Goal: Task Accomplishment & Management: Manage account settings

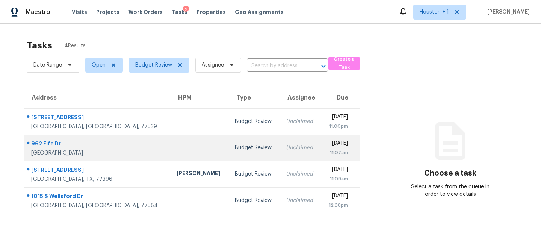
scroll to position [24, 0]
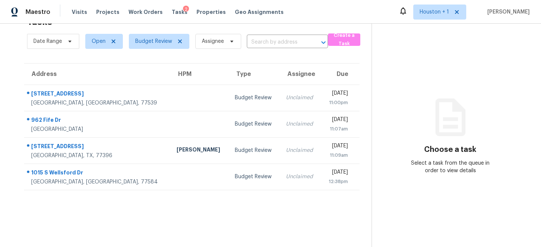
click at [82, 204] on section "Tasks 4 Results Date Range Open Budget Review Assignee ​ Create a Task Address …" at bounding box center [192, 129] width 360 height 235
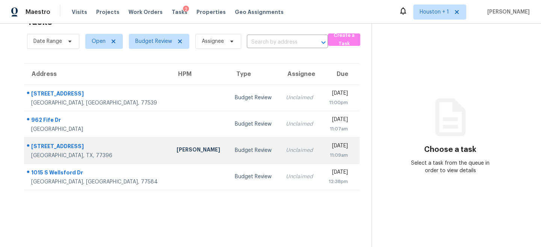
scroll to position [0, 0]
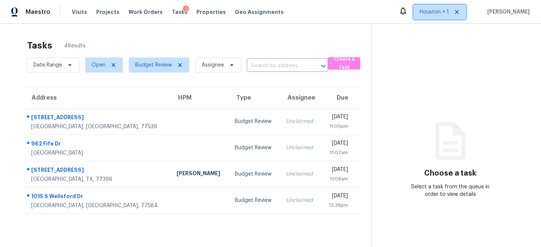
click at [435, 8] on span "Houston + 1" at bounding box center [434, 12] width 29 height 8
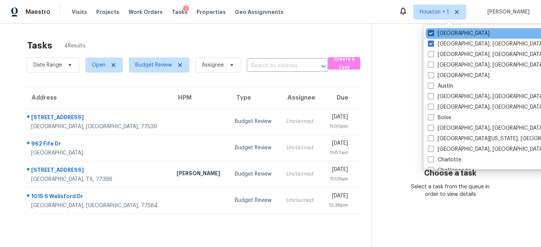
click at [435, 35] on label "Houston" at bounding box center [459, 34] width 62 height 8
click at [433, 35] on input "Houston" at bounding box center [430, 32] width 5 height 5
checkbox input "false"
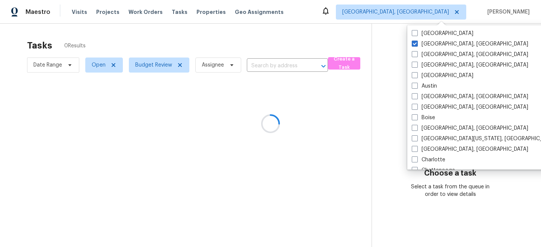
click at [340, 24] on div at bounding box center [270, 123] width 541 height 247
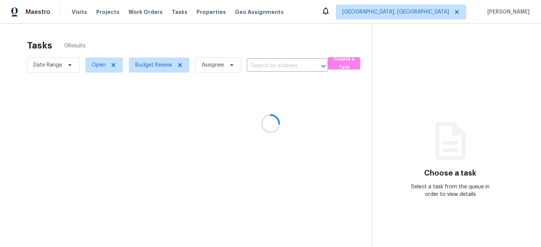
click at [429, 9] on div at bounding box center [270, 123] width 541 height 247
click at [431, 13] on div at bounding box center [270, 123] width 541 height 247
click at [419, 13] on div at bounding box center [270, 123] width 541 height 247
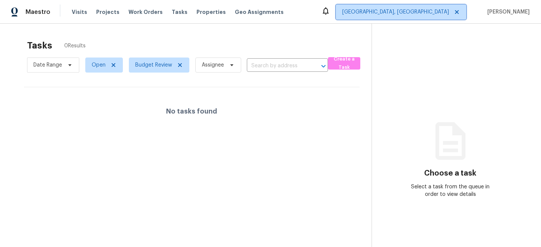
click at [449, 12] on span "[GEOGRAPHIC_DATA], [GEOGRAPHIC_DATA]" at bounding box center [395, 12] width 107 height 8
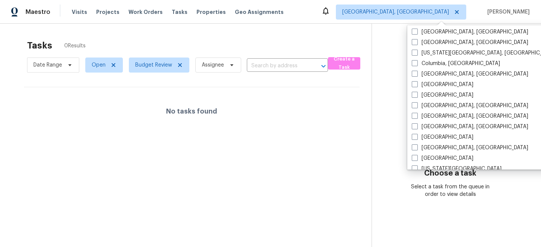
scroll to position [153, 0]
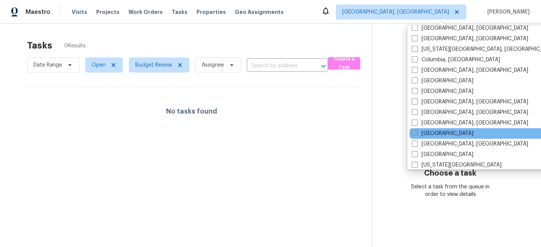
click at [423, 132] on label "[GEOGRAPHIC_DATA]" at bounding box center [443, 134] width 62 height 8
click at [417, 132] on input "[GEOGRAPHIC_DATA]" at bounding box center [414, 132] width 5 height 5
checkbox input "true"
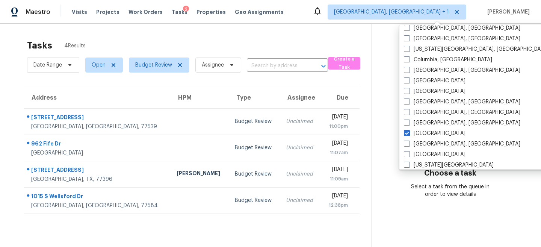
click at [332, 30] on div "Tasks 4 Results Date Range Open Budget Review Assignee ​ Create a Task Address …" at bounding box center [270, 147] width 541 height 247
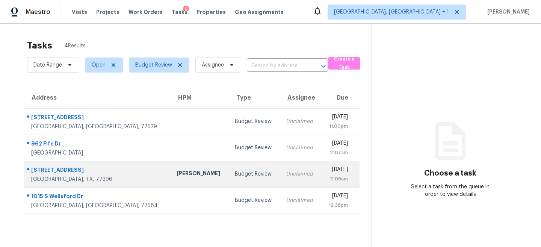
click at [177, 175] on div "[PERSON_NAME]" at bounding box center [200, 173] width 46 height 9
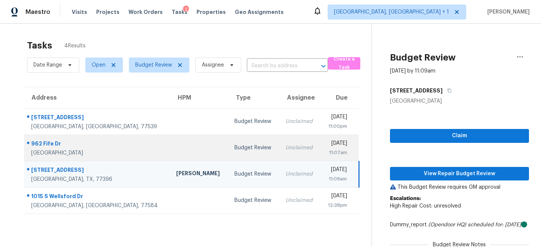
scroll to position [0, 0]
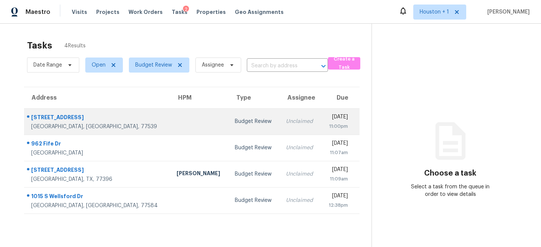
scroll to position [24, 0]
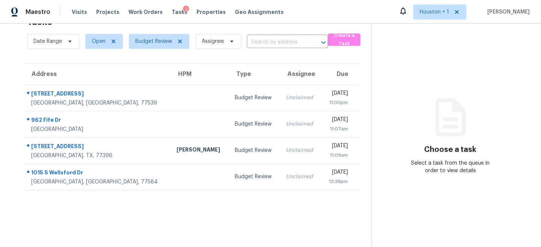
click at [2, 54] on div "Tasks 4 Results Date Range Open Budget Review Assignee ​ Create a Task Address …" at bounding box center [270, 123] width 541 height 247
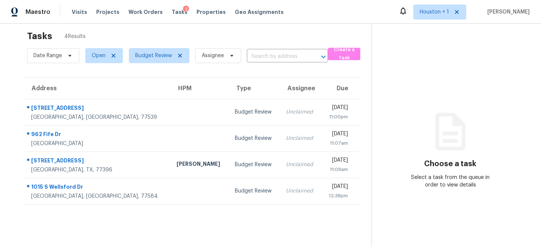
scroll to position [9, 0]
click at [98, 61] on span "Open" at bounding box center [104, 56] width 38 height 15
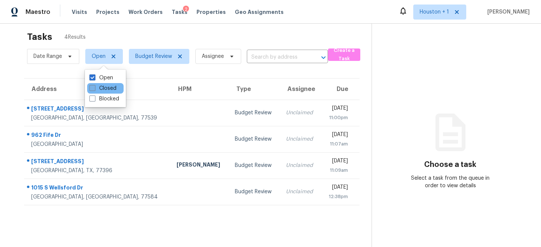
click at [102, 85] on label "Closed" at bounding box center [102, 89] width 27 height 8
click at [94, 85] on input "Closed" at bounding box center [91, 87] width 5 height 5
checkbox input "true"
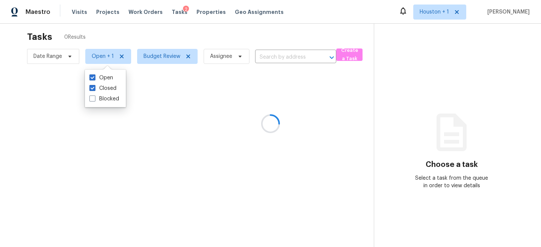
click at [101, 55] on div at bounding box center [270, 123] width 541 height 247
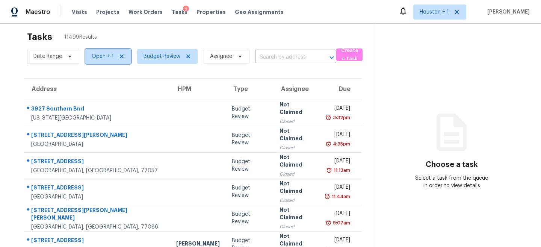
click at [100, 57] on span "Open + 1" at bounding box center [103, 57] width 22 height 8
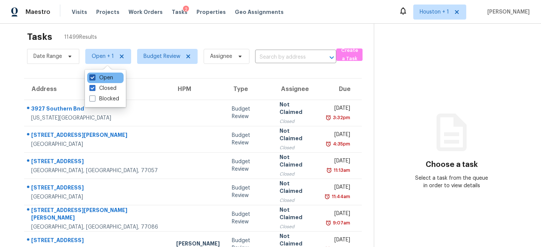
click at [93, 75] on span at bounding box center [92, 77] width 6 height 6
click at [93, 75] on input "Open" at bounding box center [91, 76] width 5 height 5
checkbox input "false"
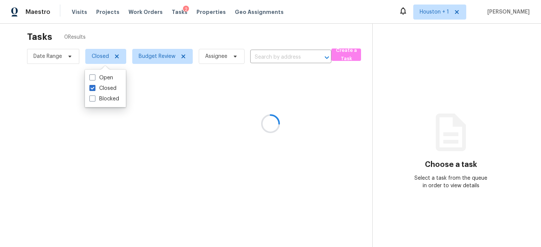
click at [250, 39] on div "Tasks 0 Results" at bounding box center [199, 37] width 345 height 20
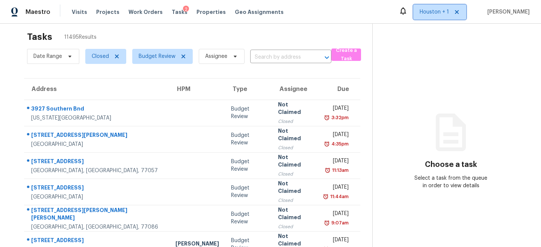
click at [447, 9] on span "Houston + 1" at bounding box center [434, 12] width 29 height 8
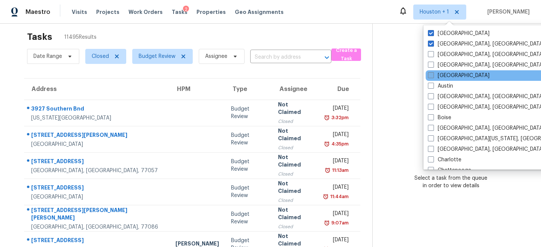
click at [443, 79] on label "Atlanta" at bounding box center [459, 76] width 62 height 8
click at [433, 77] on input "Atlanta" at bounding box center [430, 74] width 5 height 5
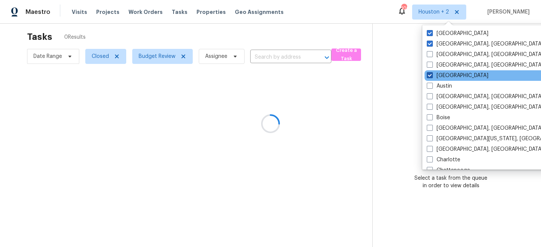
click at [443, 78] on label "Atlanta" at bounding box center [458, 76] width 62 height 8
click at [432, 77] on input "Atlanta" at bounding box center [429, 74] width 5 height 5
checkbox input "false"
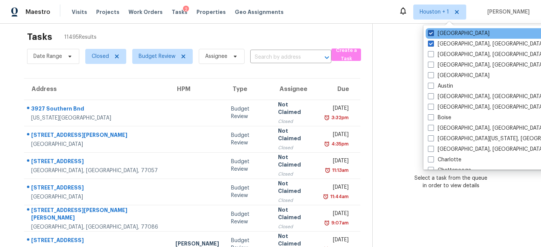
click at [440, 31] on label "Houston" at bounding box center [459, 34] width 62 height 8
click at [433, 31] on input "Houston" at bounding box center [430, 32] width 5 height 5
checkbox input "false"
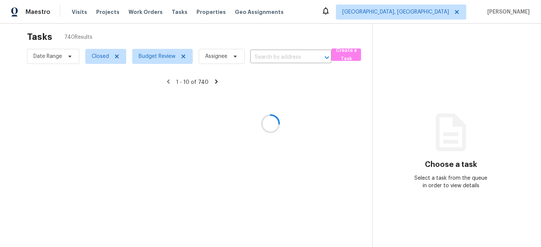
click at [321, 22] on div at bounding box center [270, 123] width 541 height 247
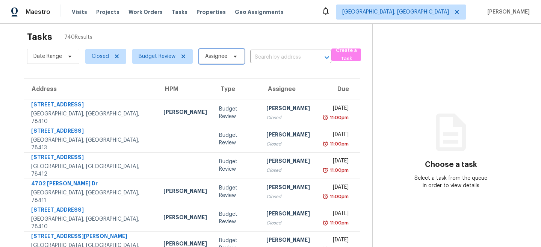
click at [232, 60] on span "Assignee" at bounding box center [222, 56] width 46 height 15
click at [133, 35] on div "Tasks 740 Results" at bounding box center [199, 37] width 345 height 20
click at [67, 49] on span "Date Range" at bounding box center [53, 56] width 52 height 15
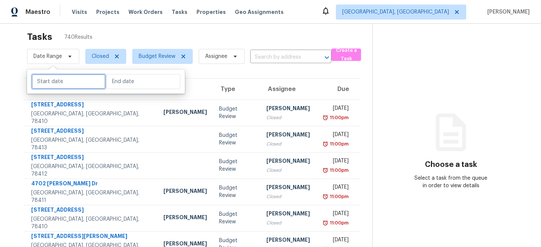
click at [74, 83] on input "text" at bounding box center [69, 81] width 74 height 15
select select "7"
select select "2025"
select select "8"
select select "2025"
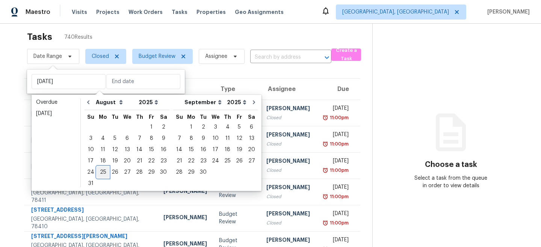
click at [101, 174] on div "25" at bounding box center [103, 172] width 12 height 11
type input "Mon, Aug 25"
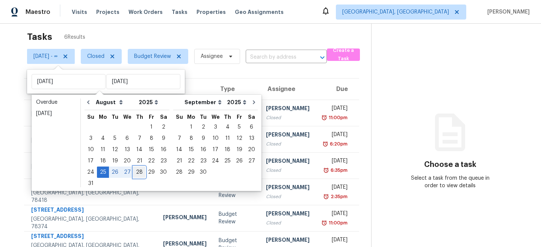
click at [137, 175] on div "28" at bounding box center [139, 172] width 12 height 11
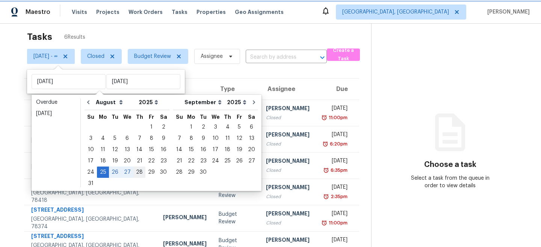
type input "[DATE]"
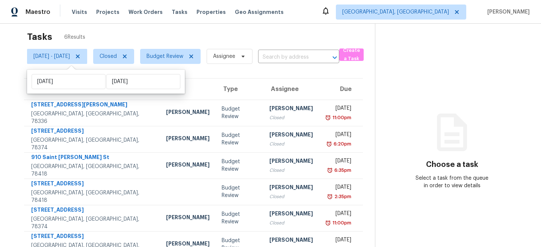
click at [133, 25] on div "Tasks 6 Results Mon, Aug 25 - Thu, Aug 28 Closed Budget Review Assignee ​ Creat…" at bounding box center [270, 139] width 541 height 249
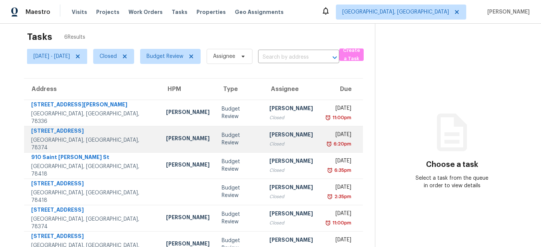
scroll to position [25, 0]
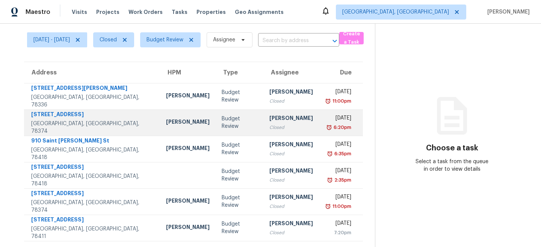
click at [160, 130] on td "[PERSON_NAME]" at bounding box center [188, 122] width 56 height 26
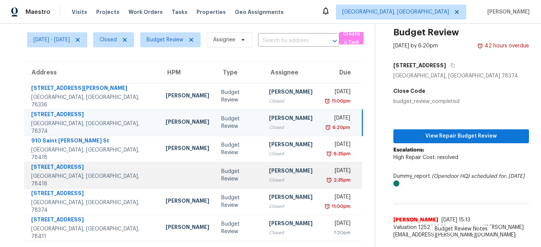
click at [160, 181] on td at bounding box center [188, 175] width 56 height 26
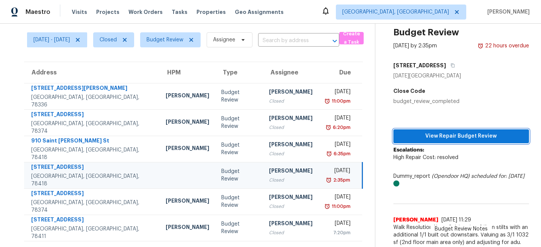
click at [437, 135] on span "View Repair Budget Review" at bounding box center [461, 135] width 124 height 9
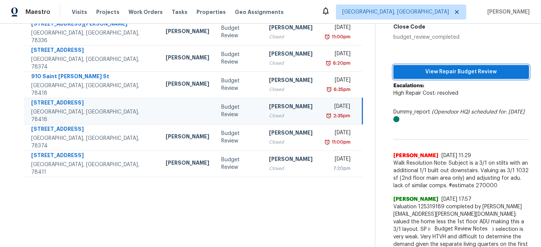
scroll to position [97, 0]
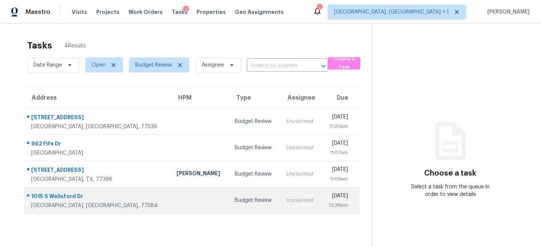
click at [171, 193] on td at bounding box center [200, 200] width 58 height 26
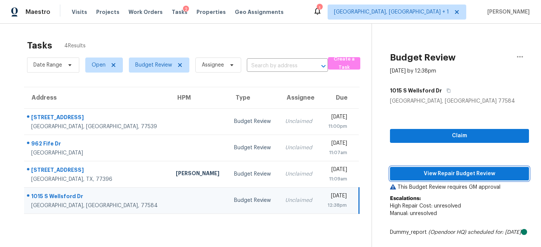
click at [430, 168] on button "View Repair Budget Review" at bounding box center [459, 174] width 139 height 14
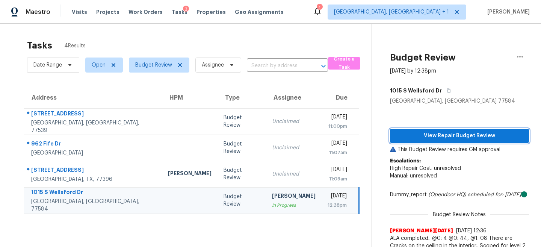
click at [462, 138] on span "View Repair Budget Review" at bounding box center [459, 135] width 127 height 9
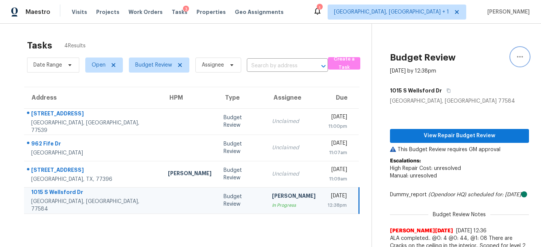
click at [524, 50] on button "button" at bounding box center [520, 57] width 18 height 18
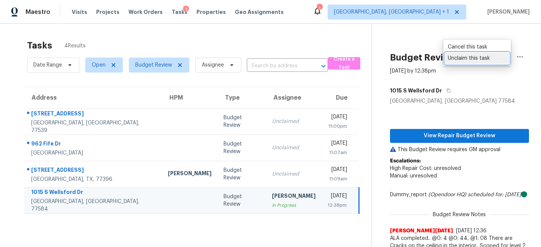
click at [470, 55] on div "Unclaim this task" at bounding box center [477, 58] width 59 height 8
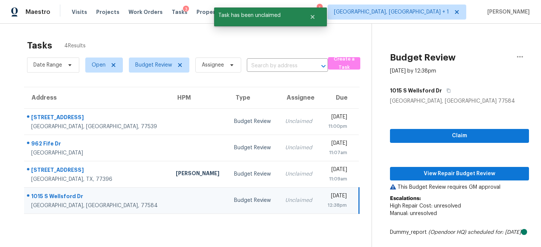
click at [215, 221] on section "Tasks 4 Results Date Range Open Budget Review Assignee ​ Create a Task Address …" at bounding box center [192, 167] width 360 height 263
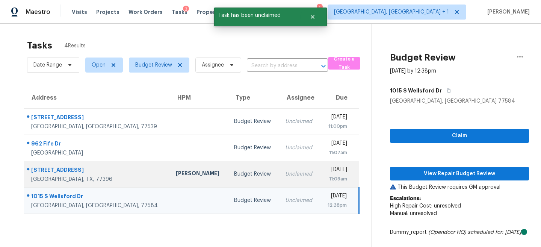
click at [234, 173] on div "Budget Review" at bounding box center [253, 174] width 39 height 8
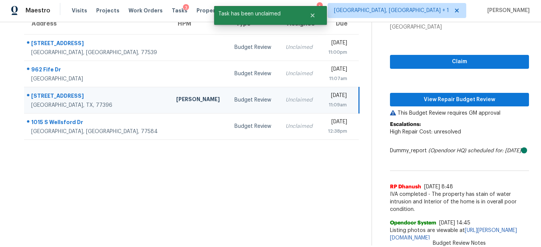
scroll to position [9, 0]
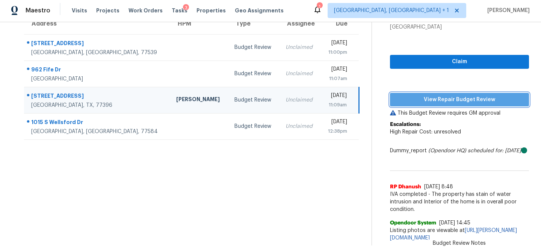
click at [446, 95] on span "View Repair Budget Review" at bounding box center [459, 99] width 127 height 9
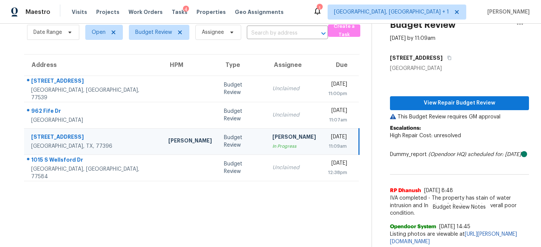
scroll to position [26, 0]
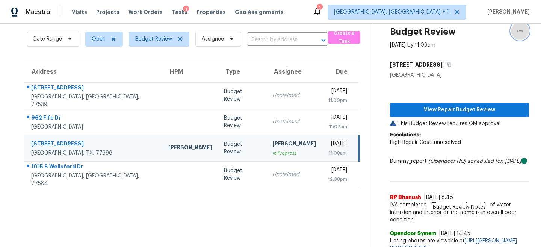
click at [519, 30] on icon "button" at bounding box center [520, 31] width 6 height 2
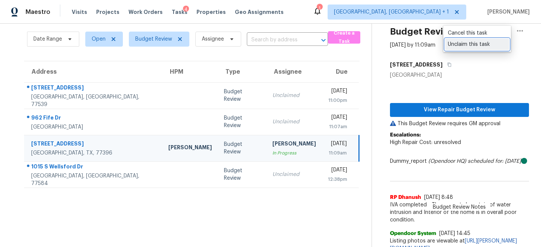
click at [494, 42] on div "Unclaim this task" at bounding box center [477, 45] width 59 height 8
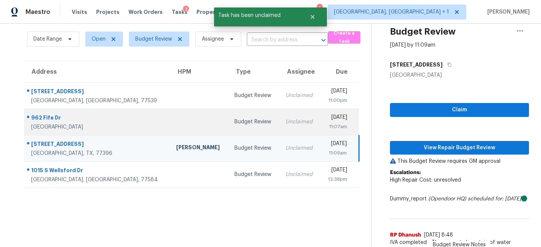
click at [286, 120] on div "Unclaimed" at bounding box center [300, 122] width 29 height 8
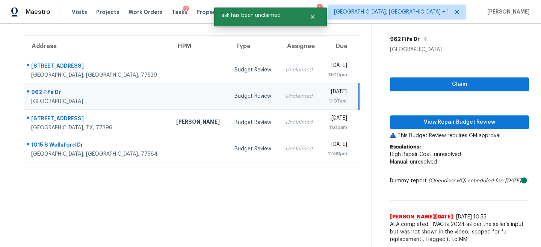
scroll to position [17, 0]
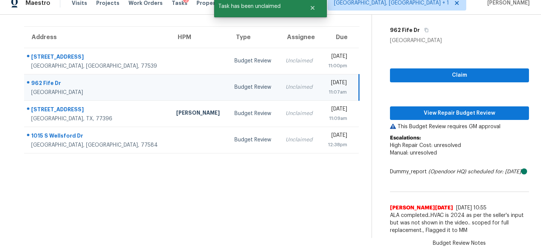
click at [441, 212] on span "ALA completed..HVAC is 2024 as per the seller's input but was not shown in the …" at bounding box center [459, 223] width 139 height 23
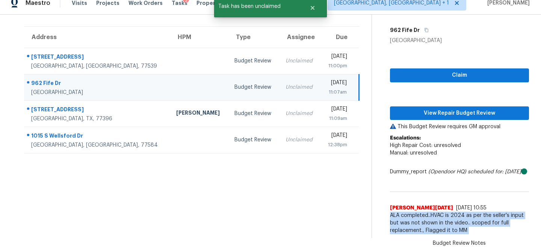
click at [441, 212] on span "ALA completed..HVAC is 2024 as per the seller's input but was not shown in the …" at bounding box center [459, 223] width 139 height 23
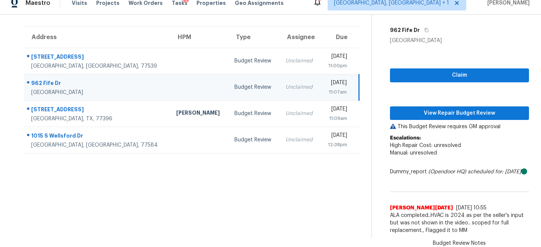
click at [438, 212] on span "ALA completed..HVAC is 2024 as per the seller's input but was not shown in the …" at bounding box center [459, 223] width 139 height 23
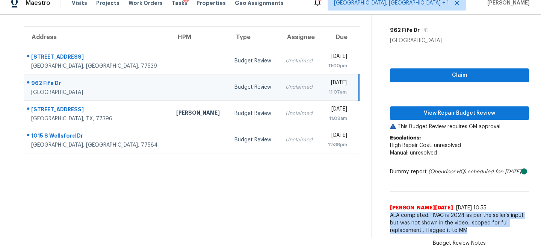
click at [438, 212] on span "ALA completed..HVAC is 2024 as per the seller's input but was not shown in the …" at bounding box center [459, 223] width 139 height 23
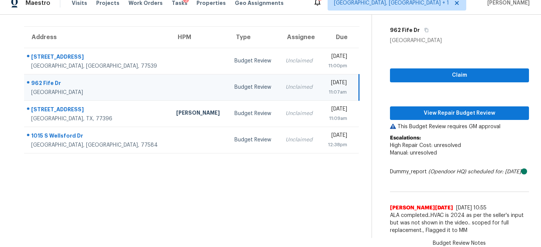
click at [288, 207] on section "Tasks 4 Results Date Range Open Budget Review Assignee ​ Create a Task Address …" at bounding box center [192, 106] width 360 height 263
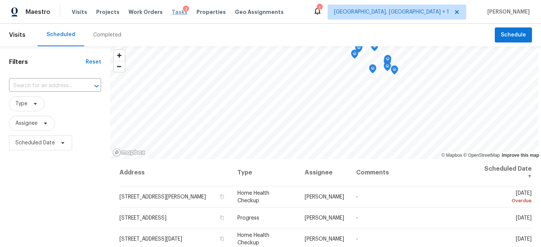
click at [175, 12] on span "Tasks" at bounding box center [180, 11] width 16 height 5
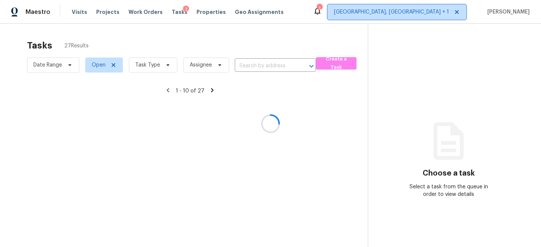
click at [449, 14] on span "[GEOGRAPHIC_DATA], [GEOGRAPHIC_DATA] + 1" at bounding box center [391, 12] width 115 height 8
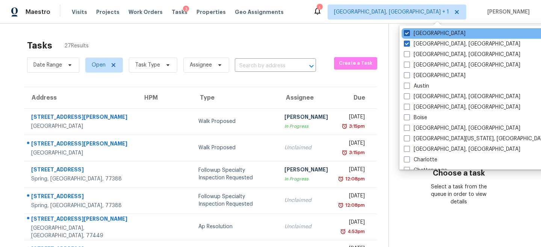
click at [417, 30] on label "[GEOGRAPHIC_DATA]" at bounding box center [435, 34] width 62 height 8
click at [409, 30] on input "[GEOGRAPHIC_DATA]" at bounding box center [406, 32] width 5 height 5
checkbox input "false"
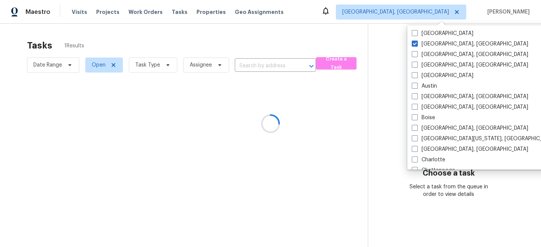
click at [364, 12] on div "Maestro Visits Projects Work Orders Tasks Properties Geo Assignments Corpus Chr…" at bounding box center [270, 12] width 541 height 24
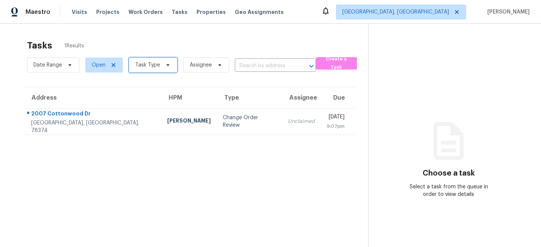
click at [157, 67] on span "Task Type" at bounding box center [147, 65] width 25 height 8
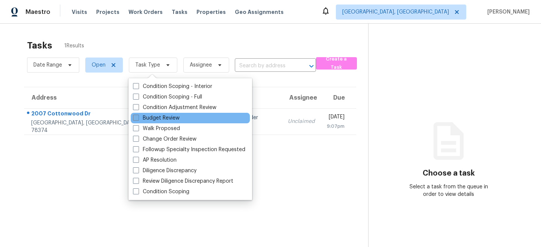
click at [158, 118] on label "Budget Review" at bounding box center [156, 118] width 47 height 8
click at [138, 118] on input "Budget Review" at bounding box center [135, 116] width 5 height 5
checkbox input "true"
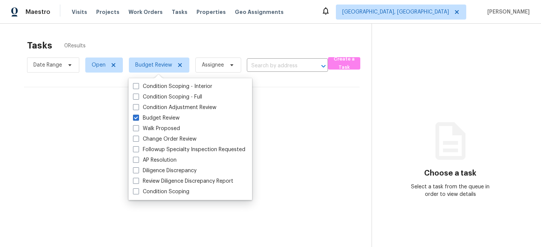
click at [185, 44] on div "Tasks 0 Results" at bounding box center [199, 46] width 345 height 20
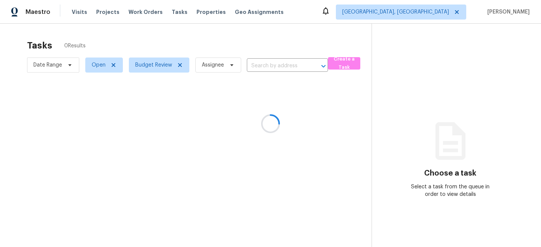
click at [281, 47] on div at bounding box center [270, 123] width 541 height 247
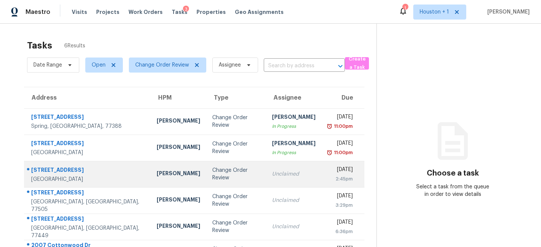
scroll to position [25, 0]
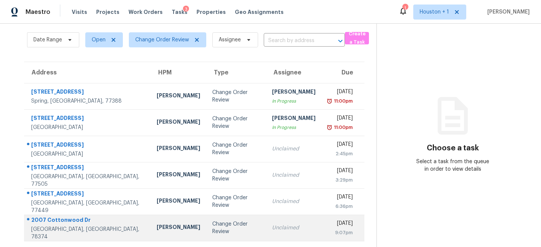
click at [223, 226] on div "Change Order Review" at bounding box center [235, 227] width 47 height 15
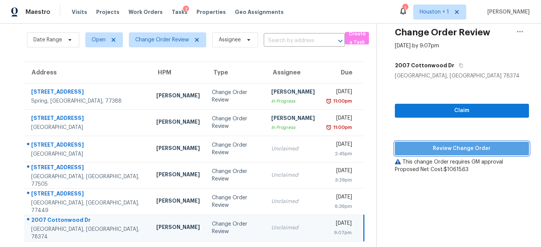
click at [455, 145] on span "Review Change Order" at bounding box center [462, 148] width 122 height 9
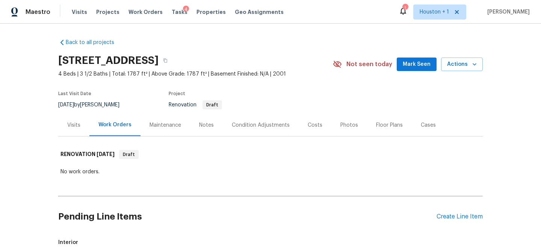
click at [212, 127] on div "Notes" at bounding box center [206, 125] width 15 height 8
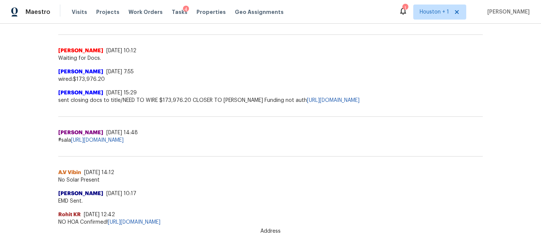
scroll to position [283, 0]
click at [124, 138] on link "https://docs.google.com/spreadsheets/d/1ba18CTaAi0h_njSRujAFueFN-BeHBPky9hwbOAy…" at bounding box center [97, 140] width 53 height 5
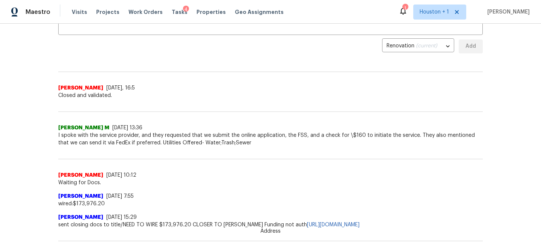
scroll to position [0, 0]
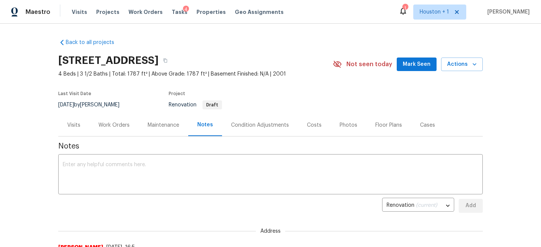
click at [119, 130] on div "Work Orders" at bounding box center [113, 125] width 49 height 22
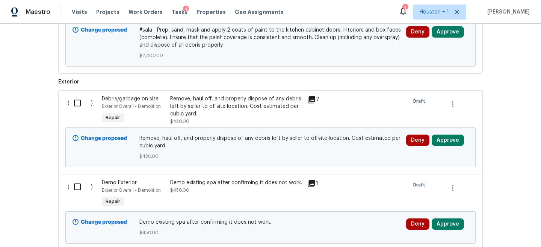
scroll to position [1617, 0]
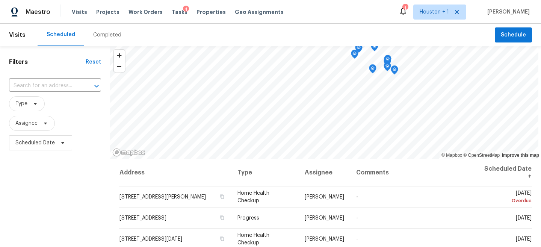
click at [50, 193] on div "Filters Reset ​ Type Assignee Scheduled Date" at bounding box center [55, 201] width 110 height 310
click at [36, 107] on span "Type" at bounding box center [27, 103] width 36 height 15
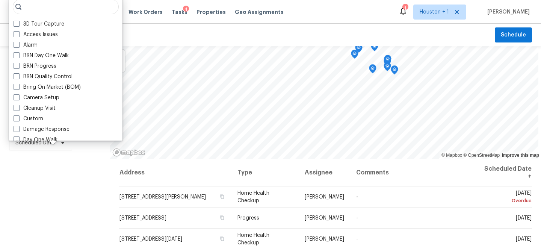
click at [38, 202] on div "Filters Reset ​ Type Assignee Scheduled Date" at bounding box center [55, 201] width 110 height 310
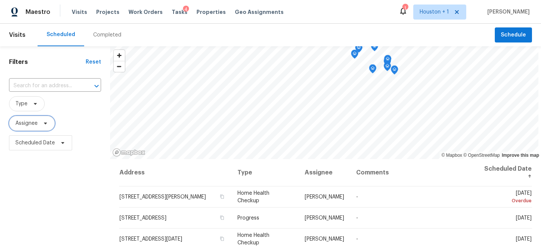
click at [30, 120] on span "Assignee" at bounding box center [26, 123] width 22 height 8
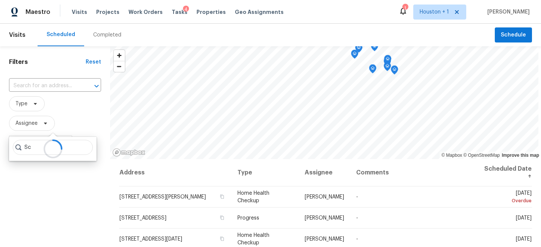
type input "S"
type input "T"
type input "t"
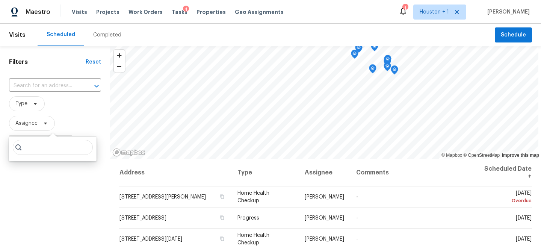
click at [67, 208] on div "Filters Reset ​ Type Assignee Scheduled Date" at bounding box center [55, 201] width 110 height 310
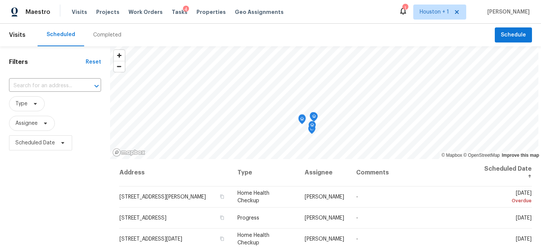
click at [81, 169] on div "Filters Reset ​ Type Assignee Scheduled Date" at bounding box center [55, 201] width 110 height 310
